Goal: Task Accomplishment & Management: Complete application form

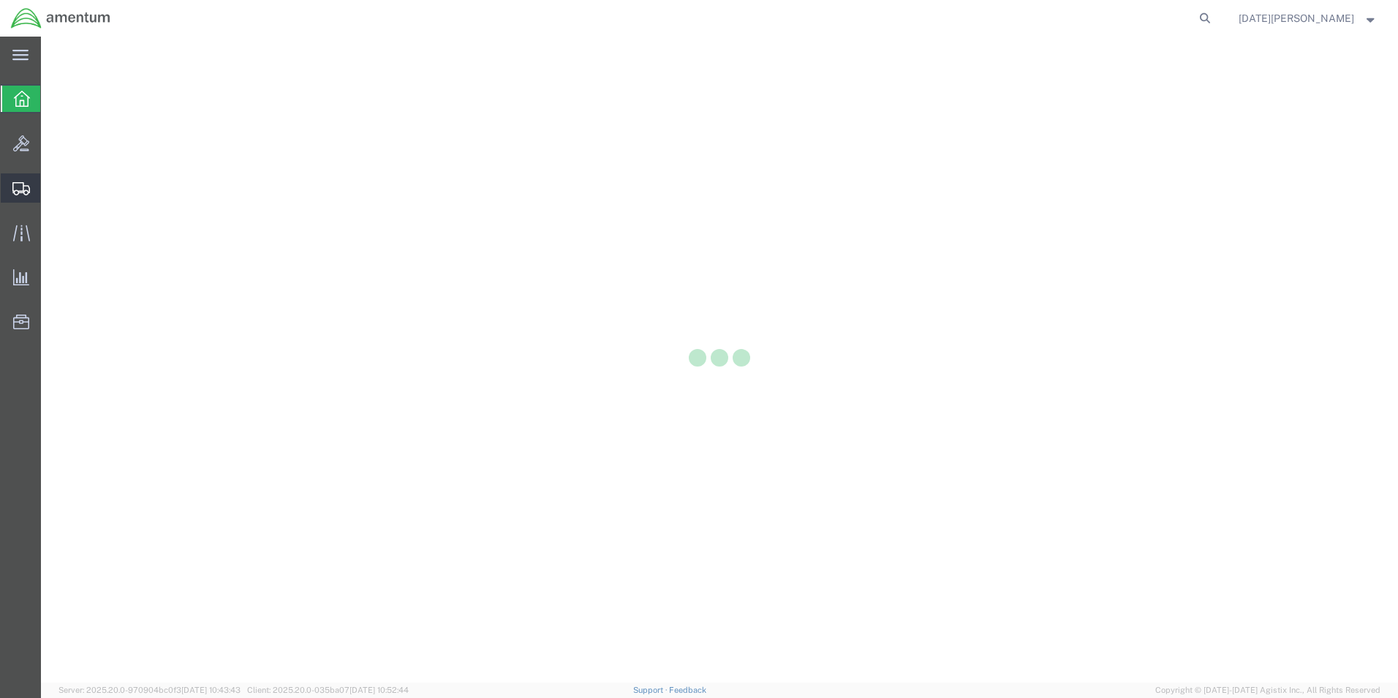
click at [22, 196] on div at bounding box center [21, 187] width 41 height 29
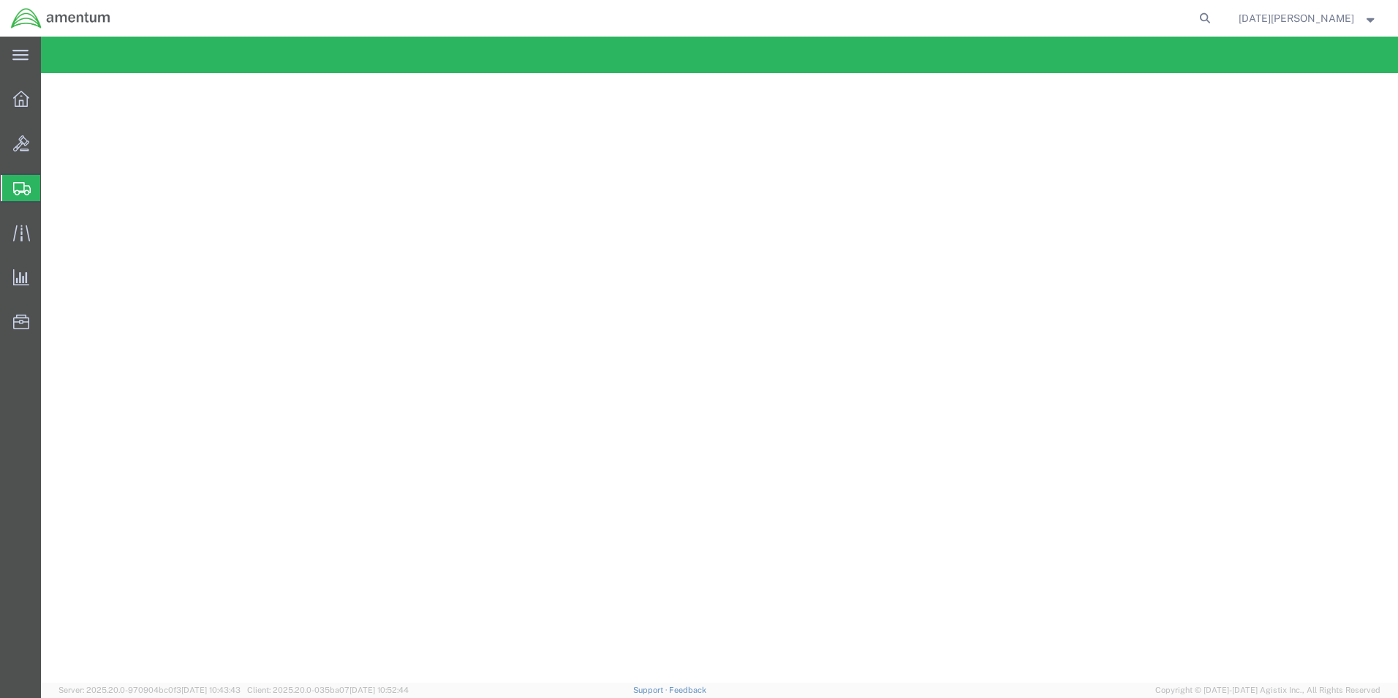
click at [20, 183] on icon at bounding box center [22, 188] width 18 height 13
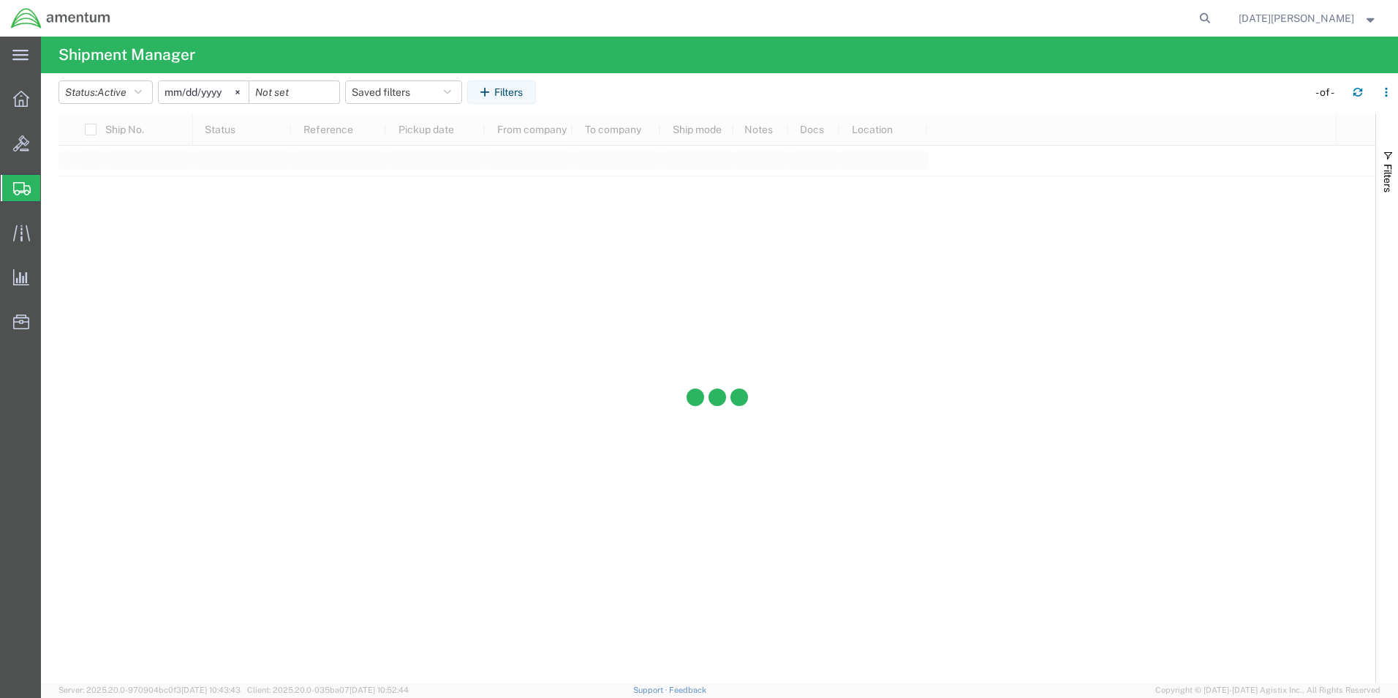
click at [83, 256] on div "main_menu Created with Sketch. Collapse Menu Overview Bids Shipments Shipment M…" at bounding box center [699, 367] width 1398 height 661
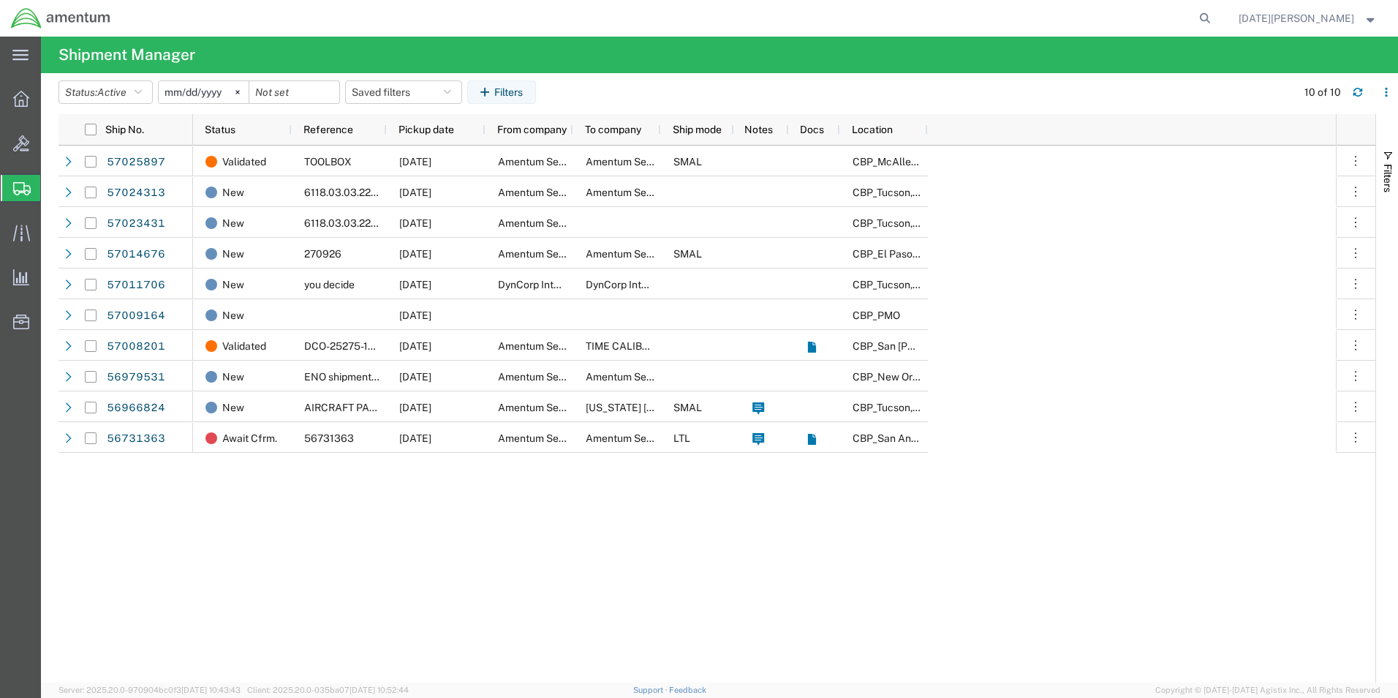
click at [0, 0] on span "Create from Template" at bounding box center [0, 0] width 0 height 0
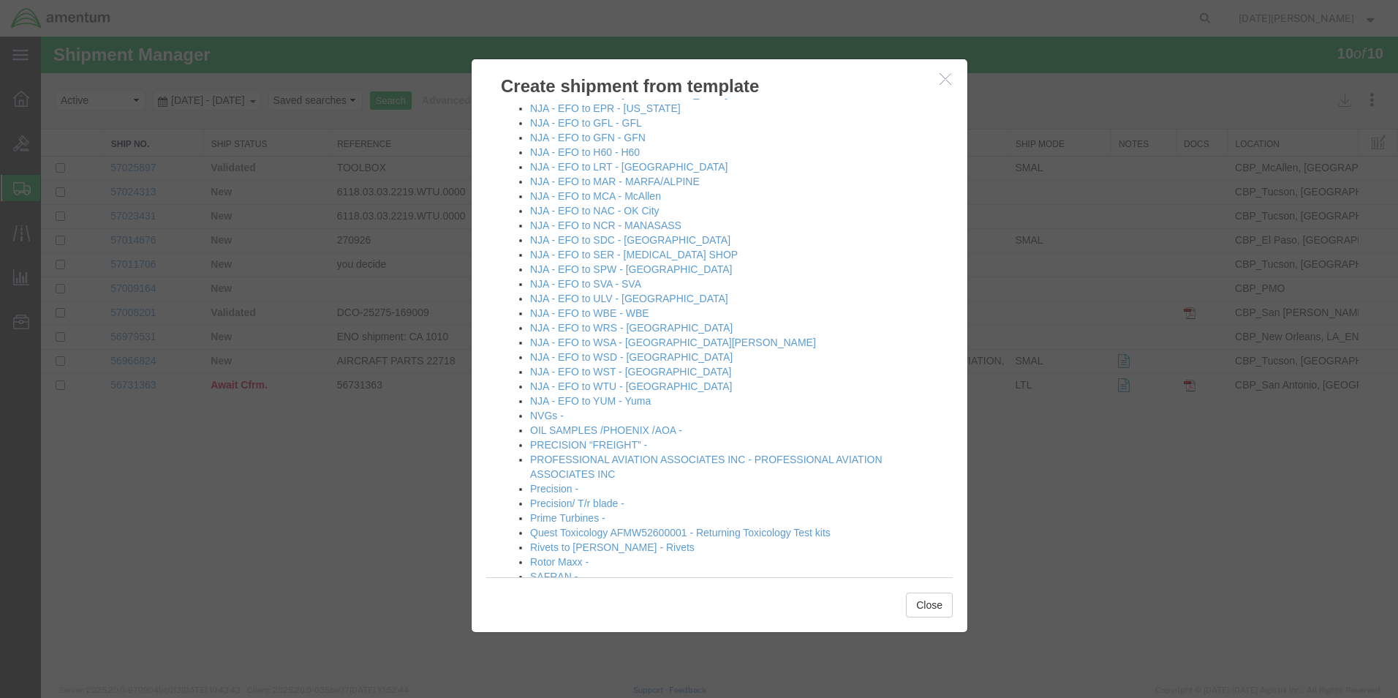
scroll to position [1024, 0]
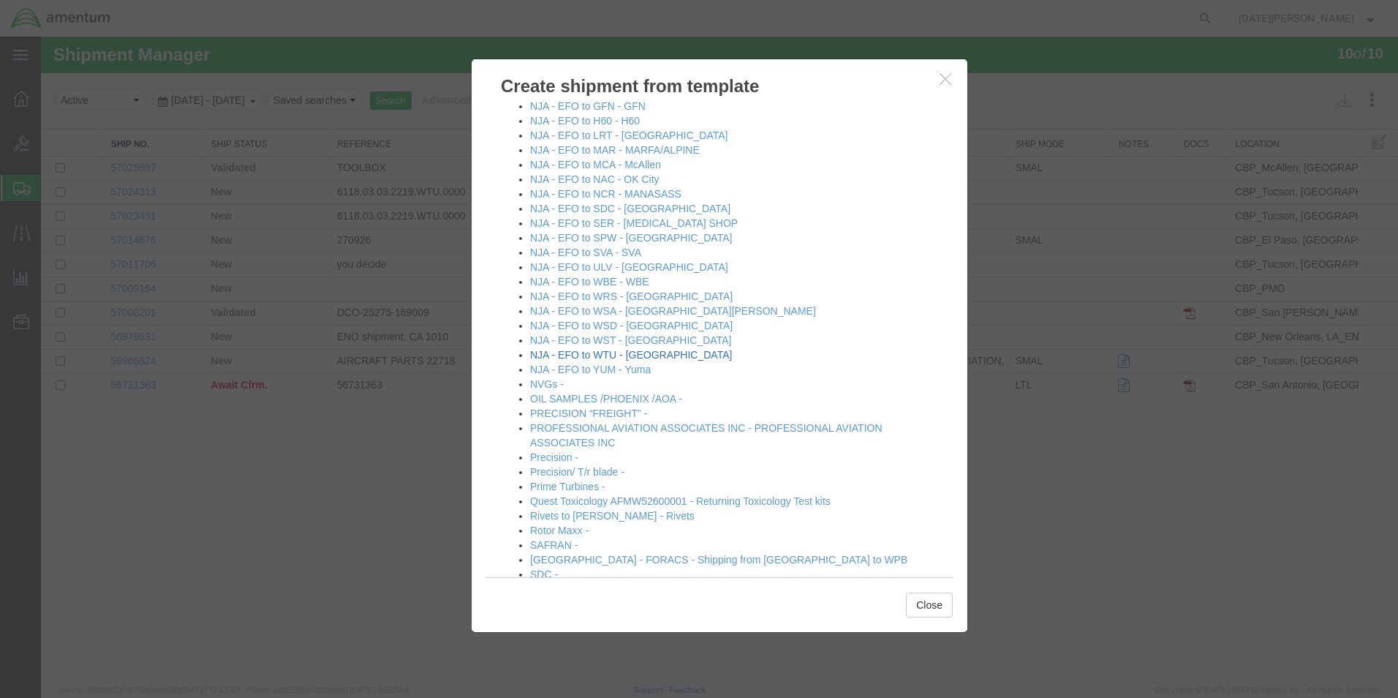
click at [625, 352] on link "NJA - EFO to WTU - [GEOGRAPHIC_DATA]" at bounding box center [631, 355] width 202 height 12
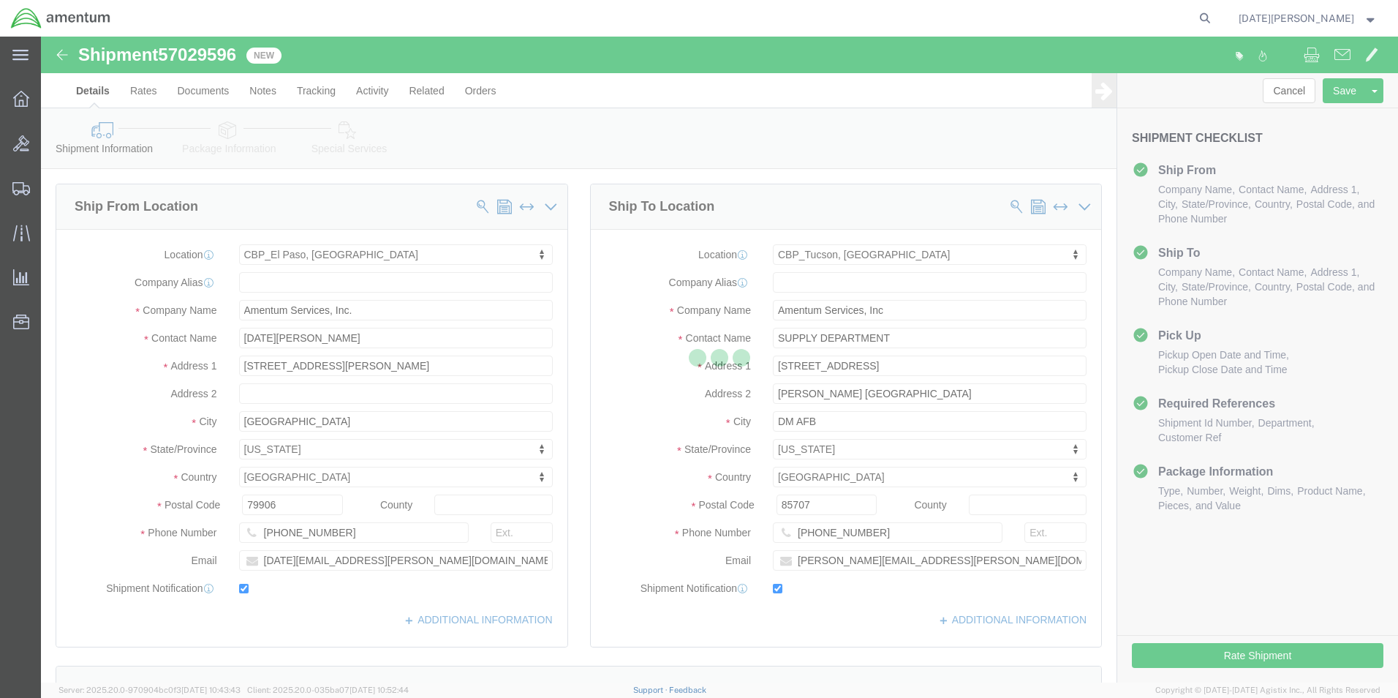
select select "49939"
select select "49949"
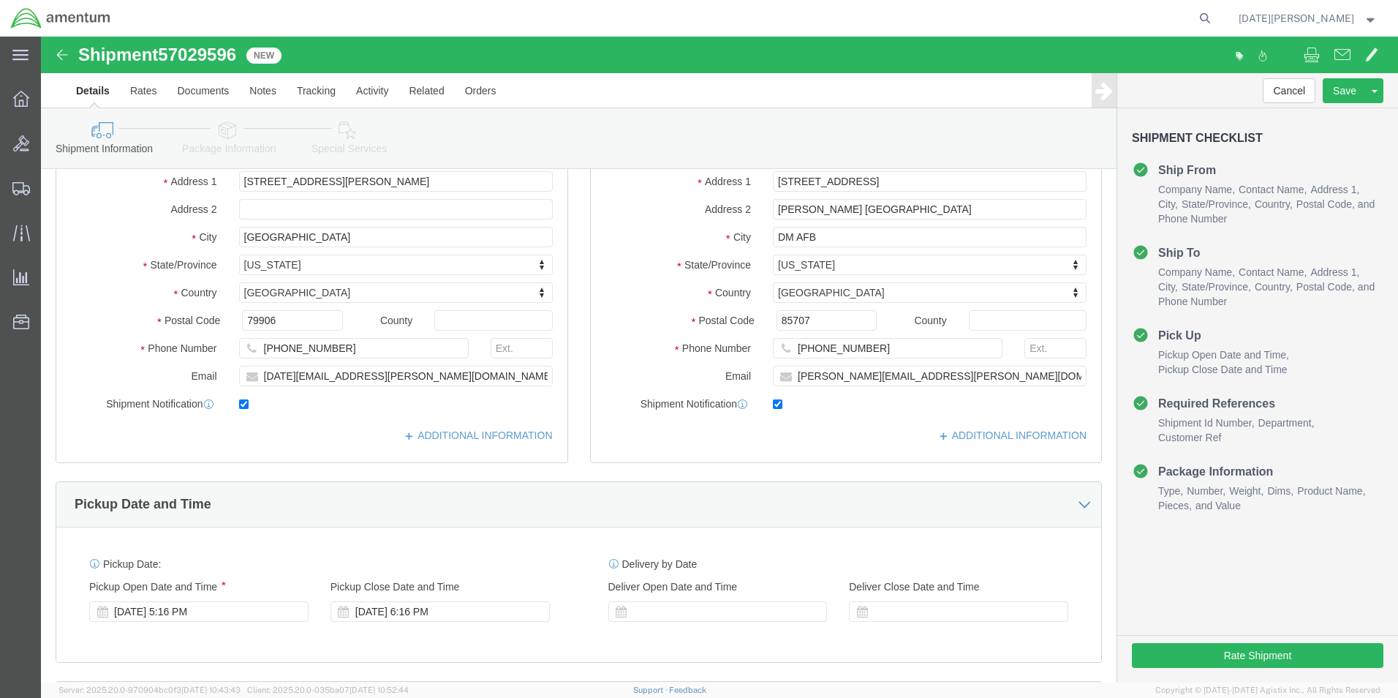
scroll to position [512, 0]
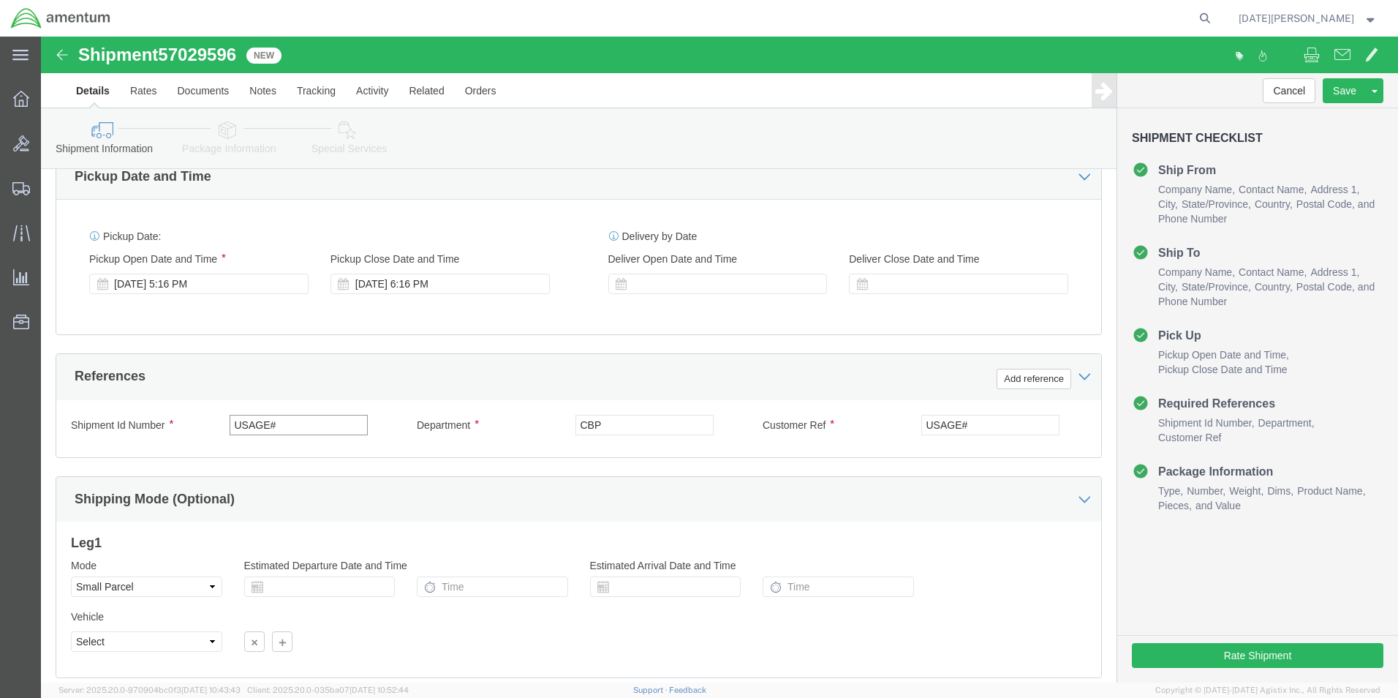
drag, startPoint x: 291, startPoint y: 385, endPoint x: 12, endPoint y: 412, distance: 279.9
click html "Shipment 57029596 New Details Rates Documents Notes Tracking Activity Related O…"
type input "513-008673"
paste input "513-008673"
type input "513-008673"
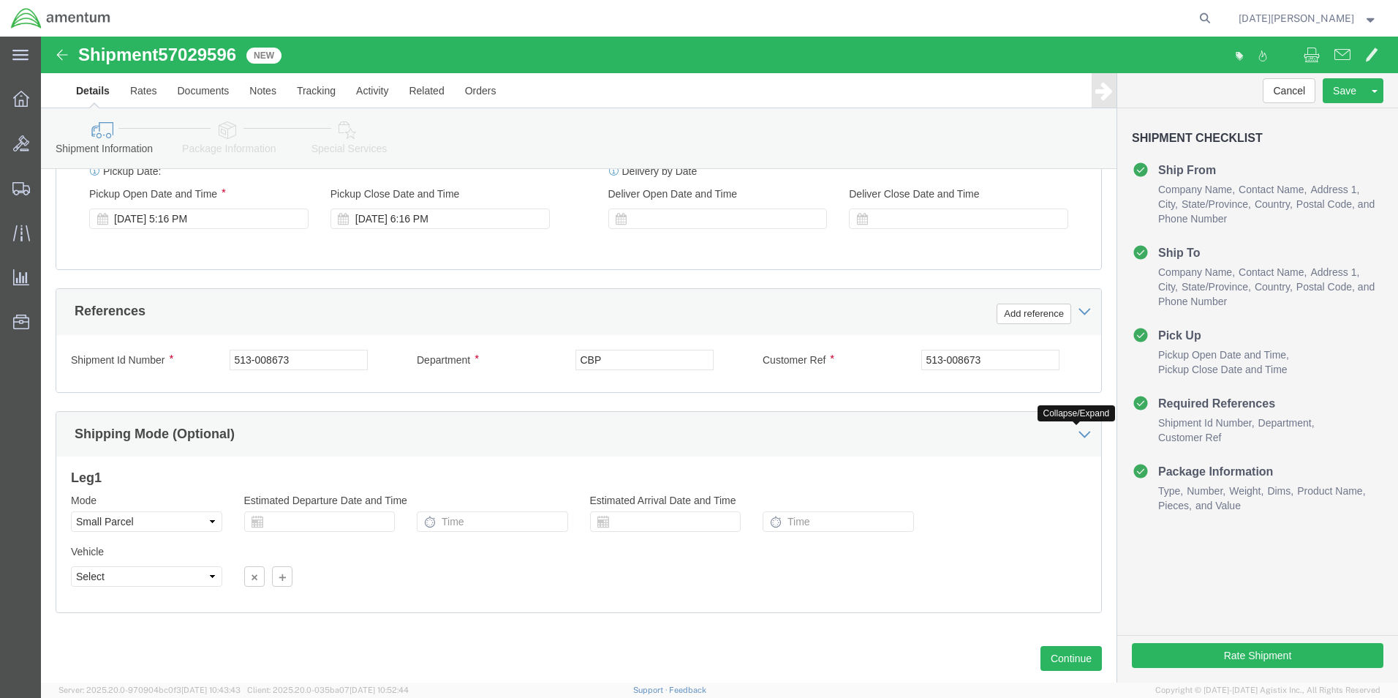
scroll to position [610, 0]
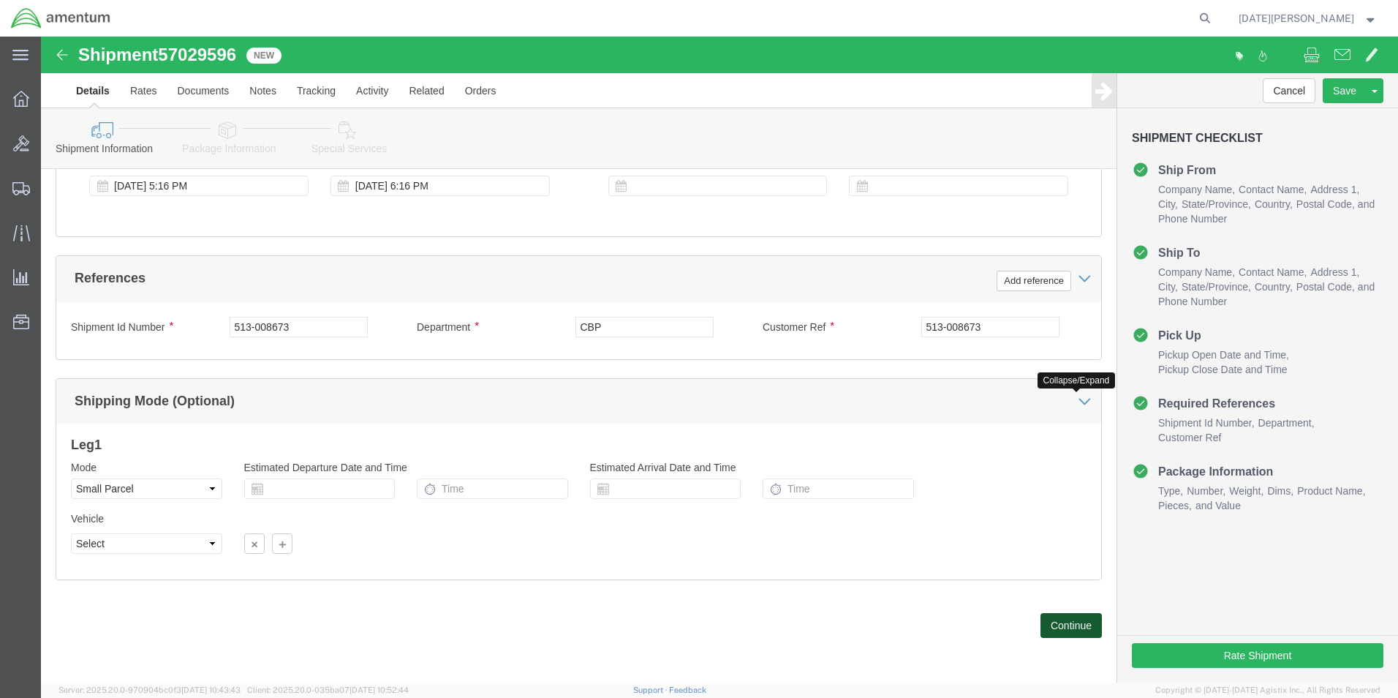
click button "Continue"
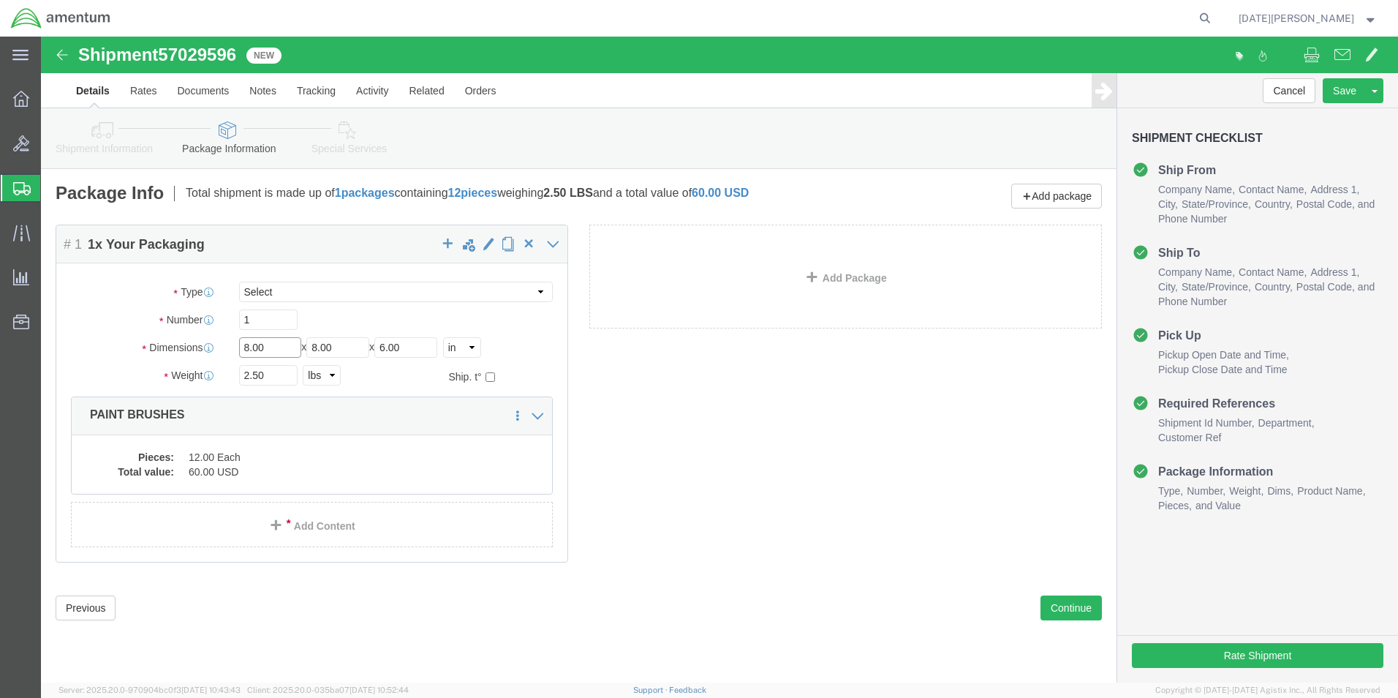
click input "8.00"
type input "14"
type input "10"
type input "12"
type input "7.60"
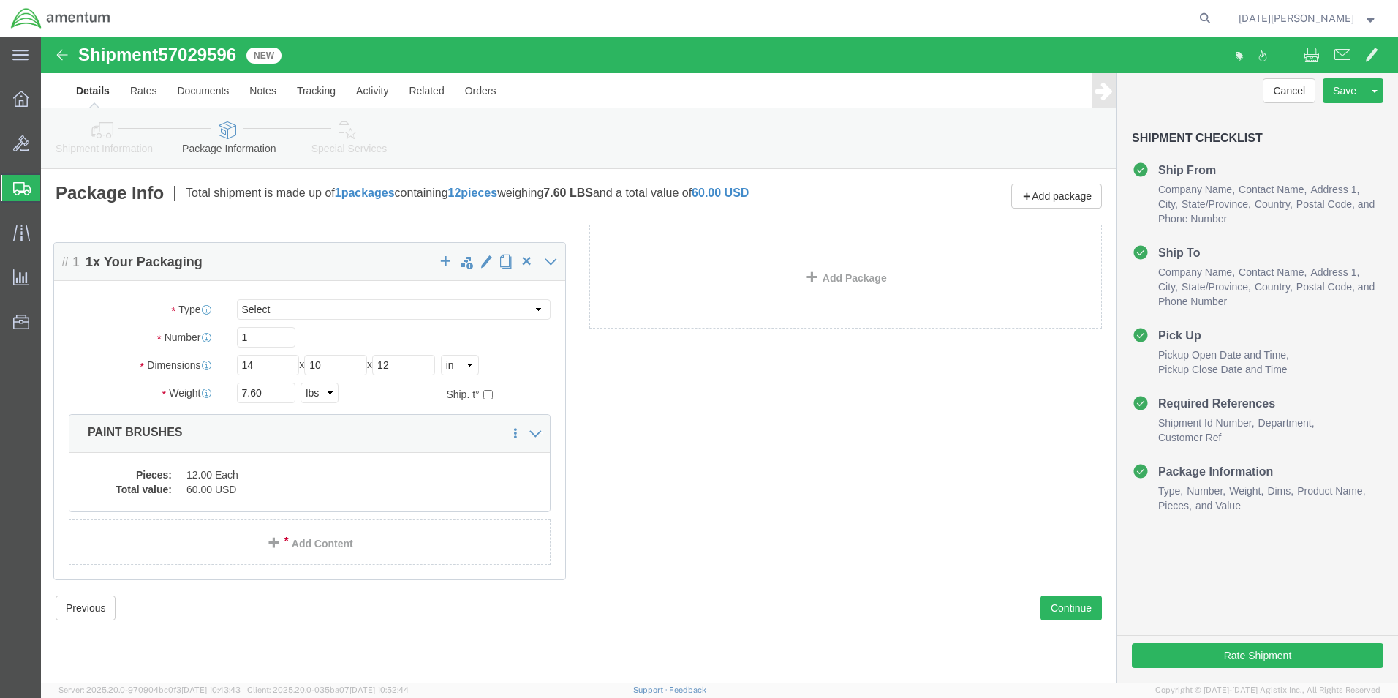
drag, startPoint x: 244, startPoint y: 395, endPoint x: 235, endPoint y: 414, distance: 20.9
click div "Package Content # 1 1 x Your Packaging Package Type Select Bale(s) Basket(s) Bo…"
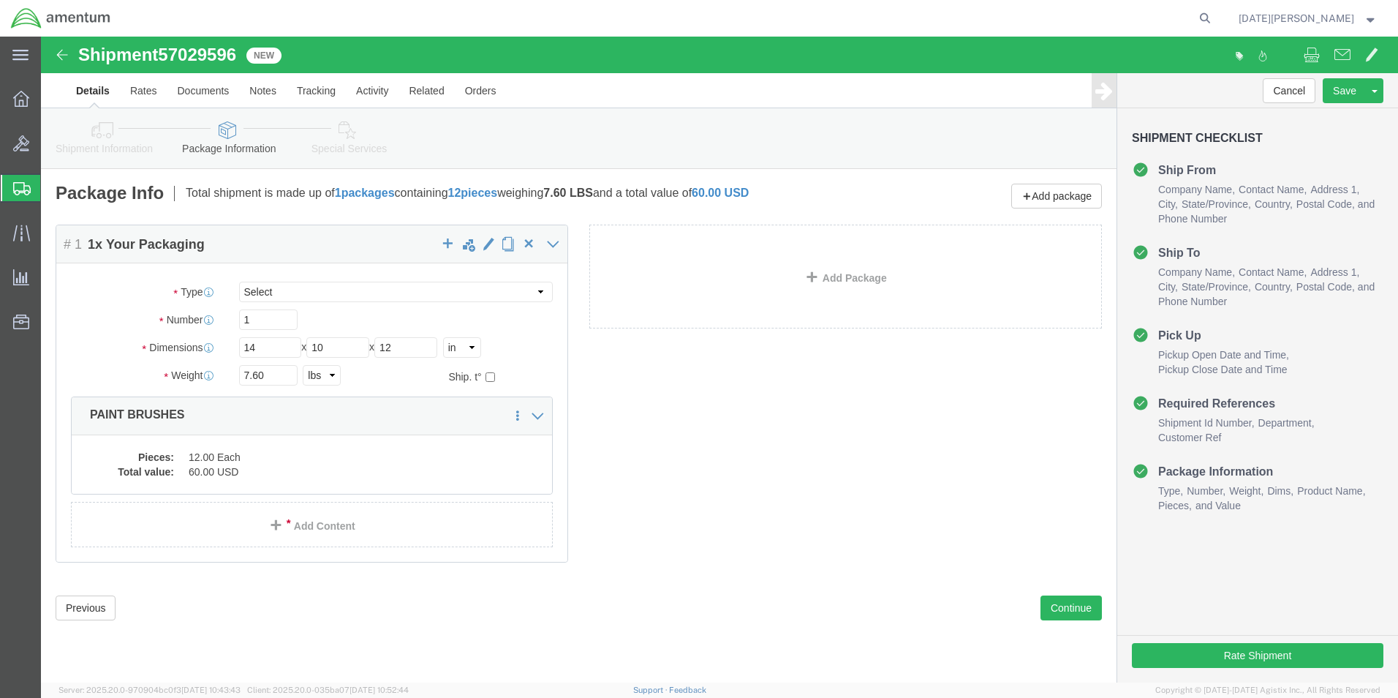
click div
click dd "60.00 USD"
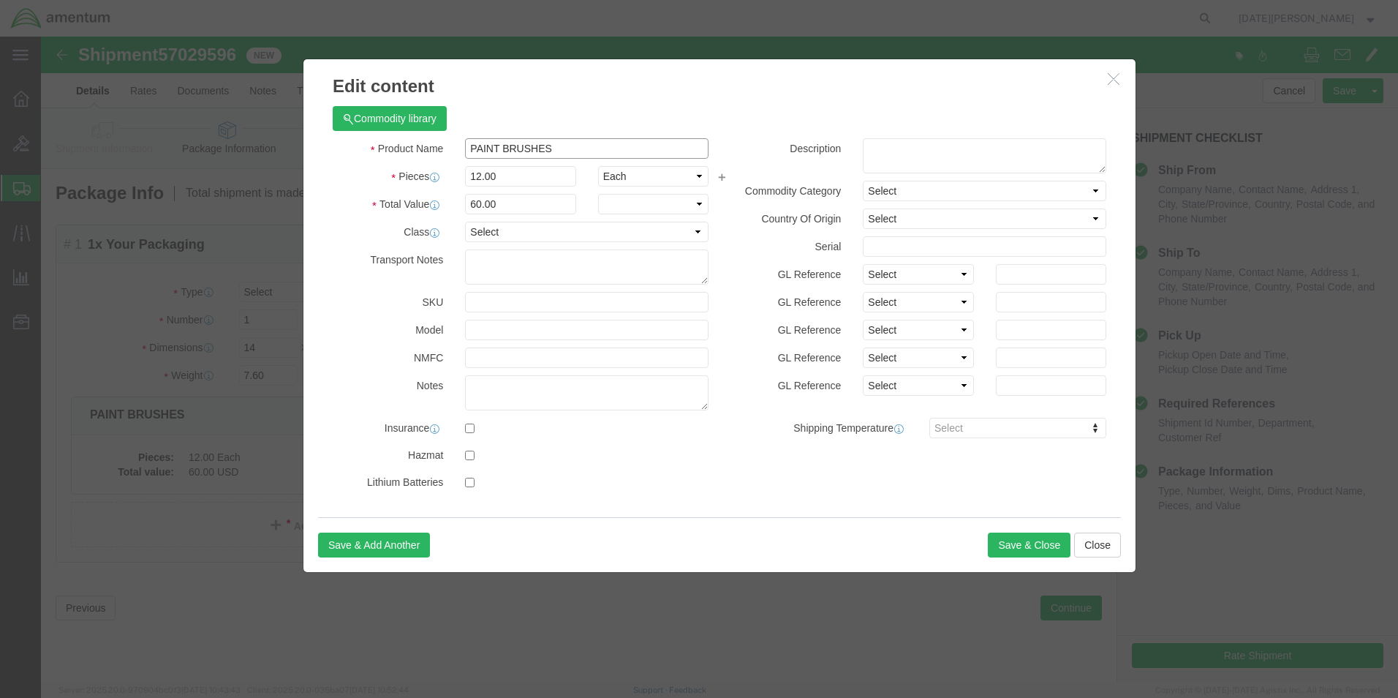
click input "PAINT BRUSHES"
type input "SPOTLIGHT"
type input "1"
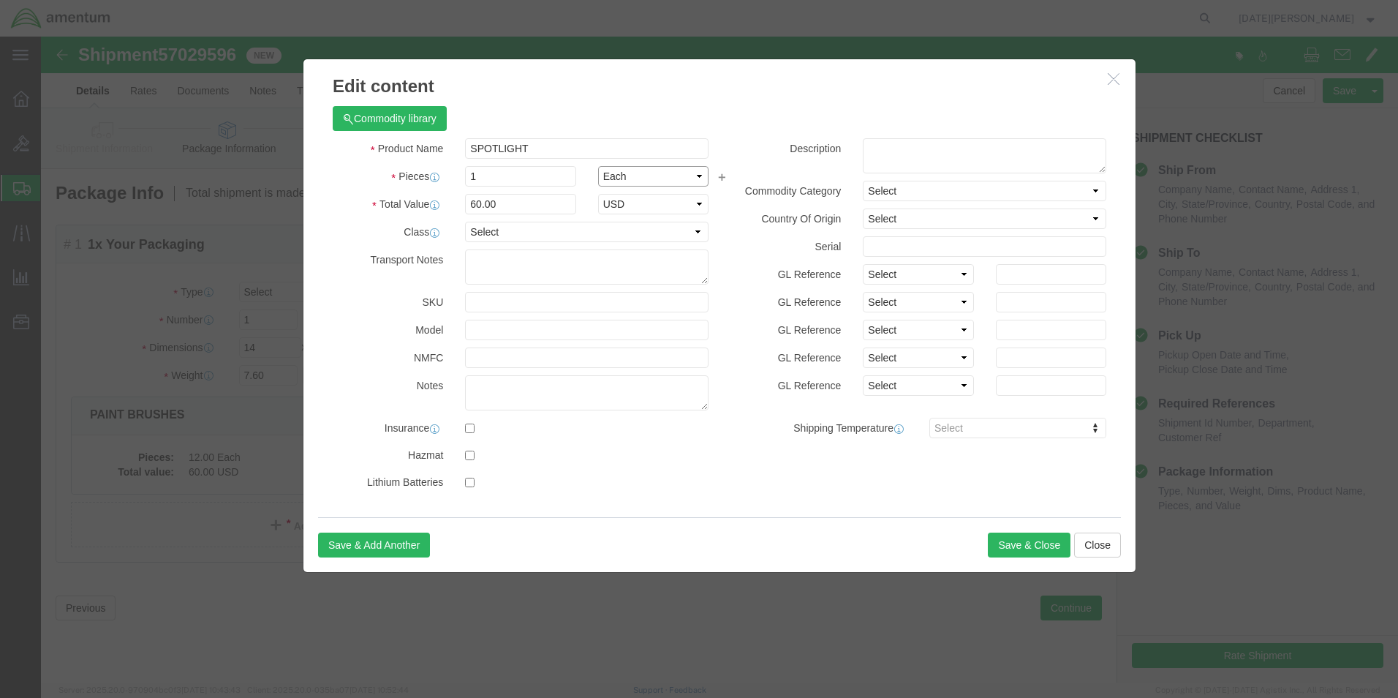
type input "5"
type input "1"
type input "2500"
select select "USD"
click button "Save & Close"
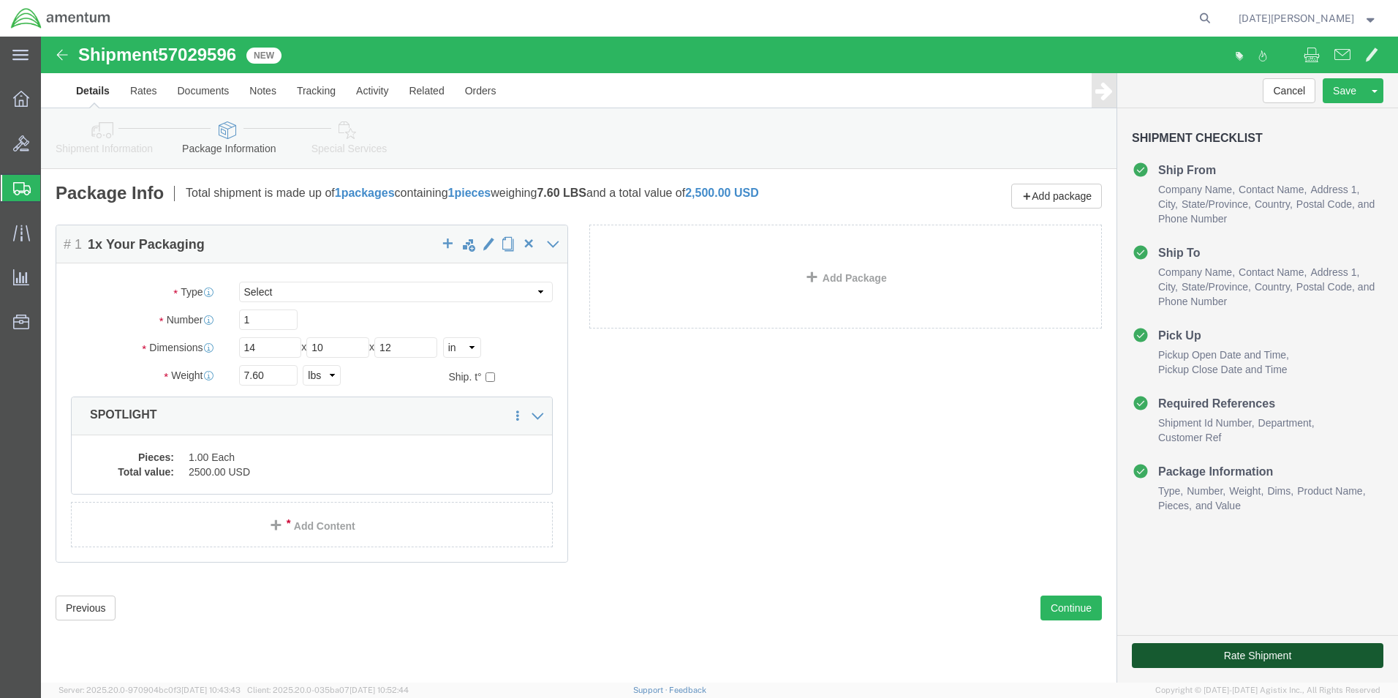
drag, startPoint x: 1182, startPoint y: 650, endPoint x: 1140, endPoint y: 613, distance: 55.4
click button "Rate Shipment"
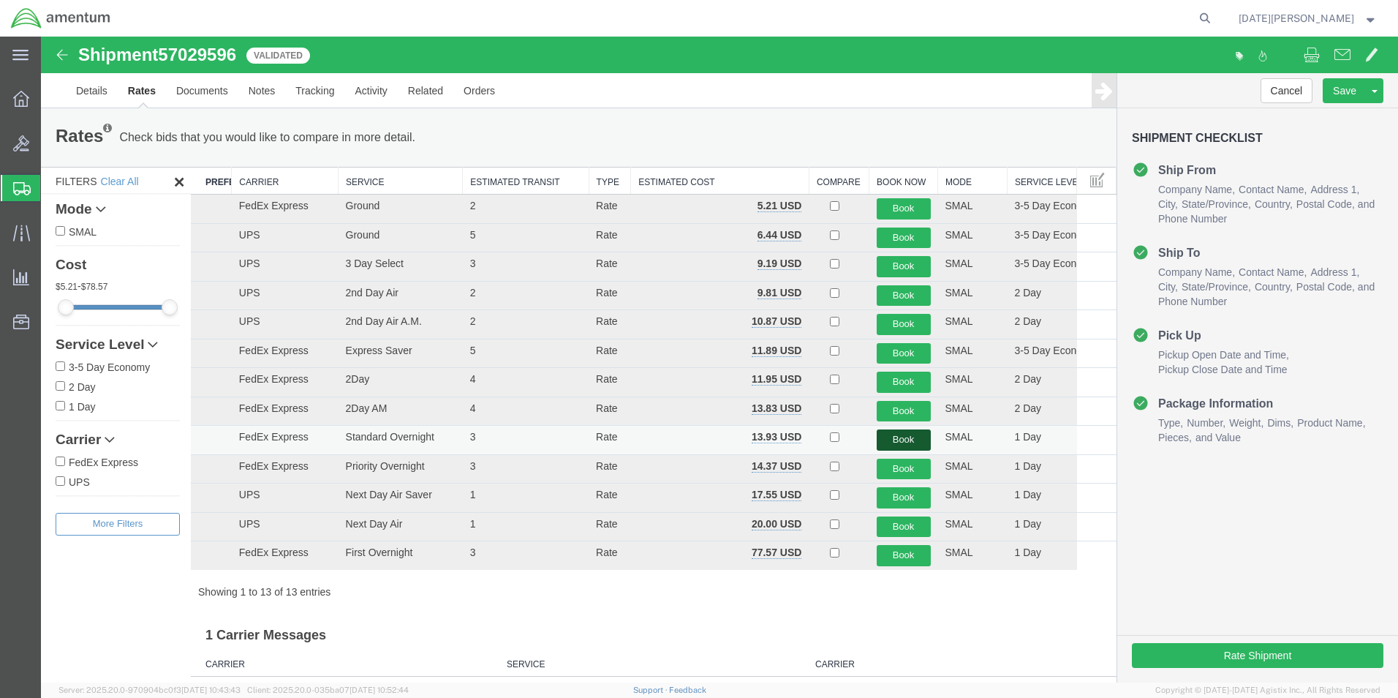
click at [880, 440] on button "Book" at bounding box center [904, 439] width 54 height 21
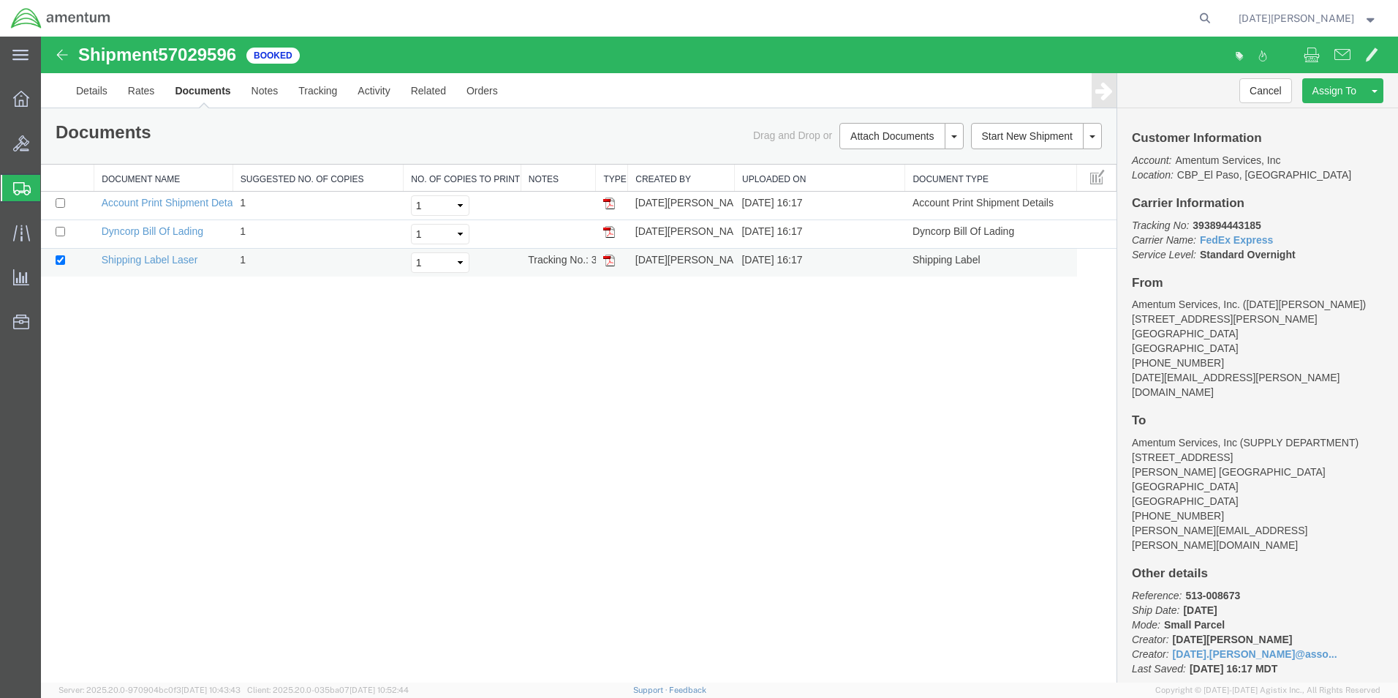
click at [613, 261] on img at bounding box center [609, 260] width 12 height 12
